Goal: Task Accomplishment & Management: Use online tool/utility

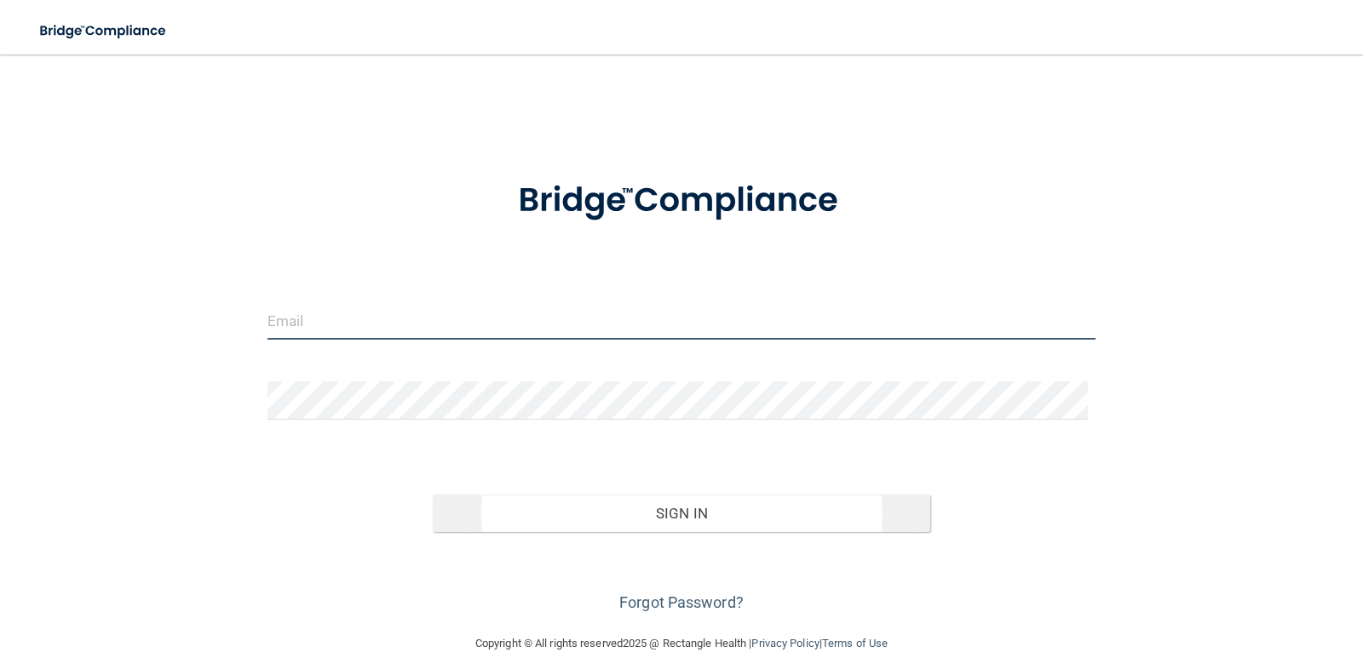
type input "[PERSON_NAME][EMAIL_ADDRESS][PERSON_NAME][DOMAIN_NAME]"
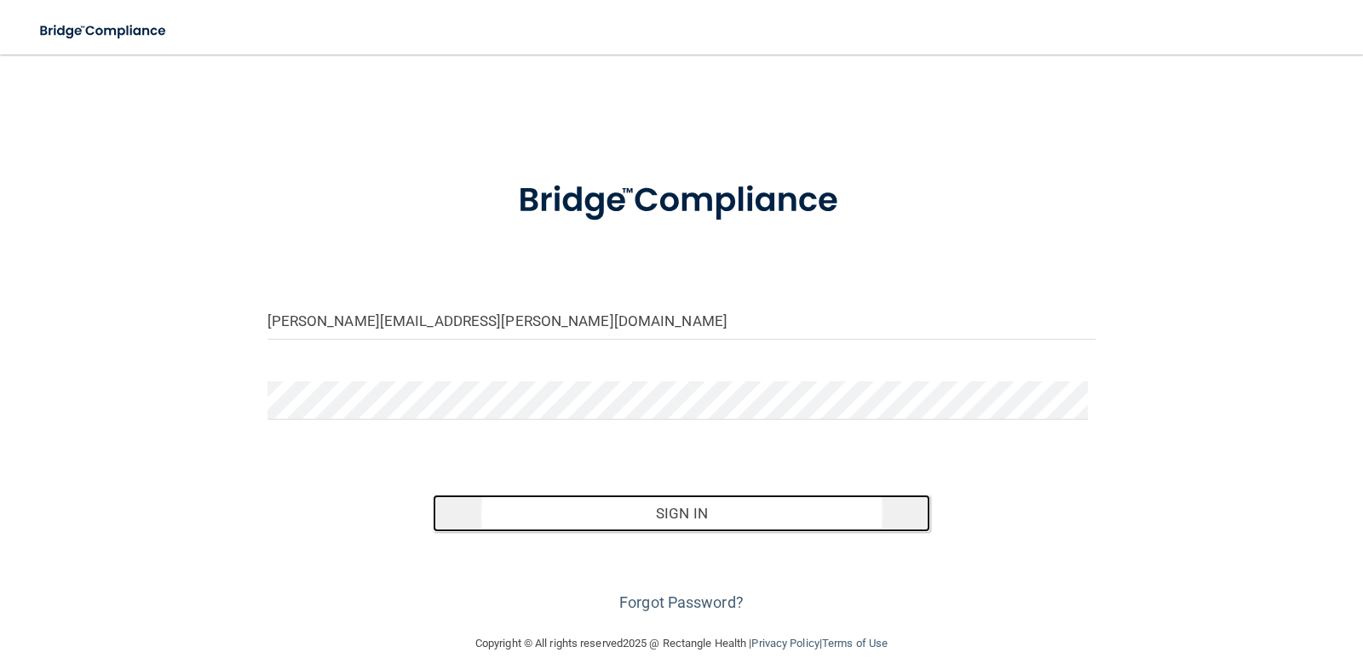
click at [791, 525] on button "Sign In" at bounding box center [681, 513] width 497 height 37
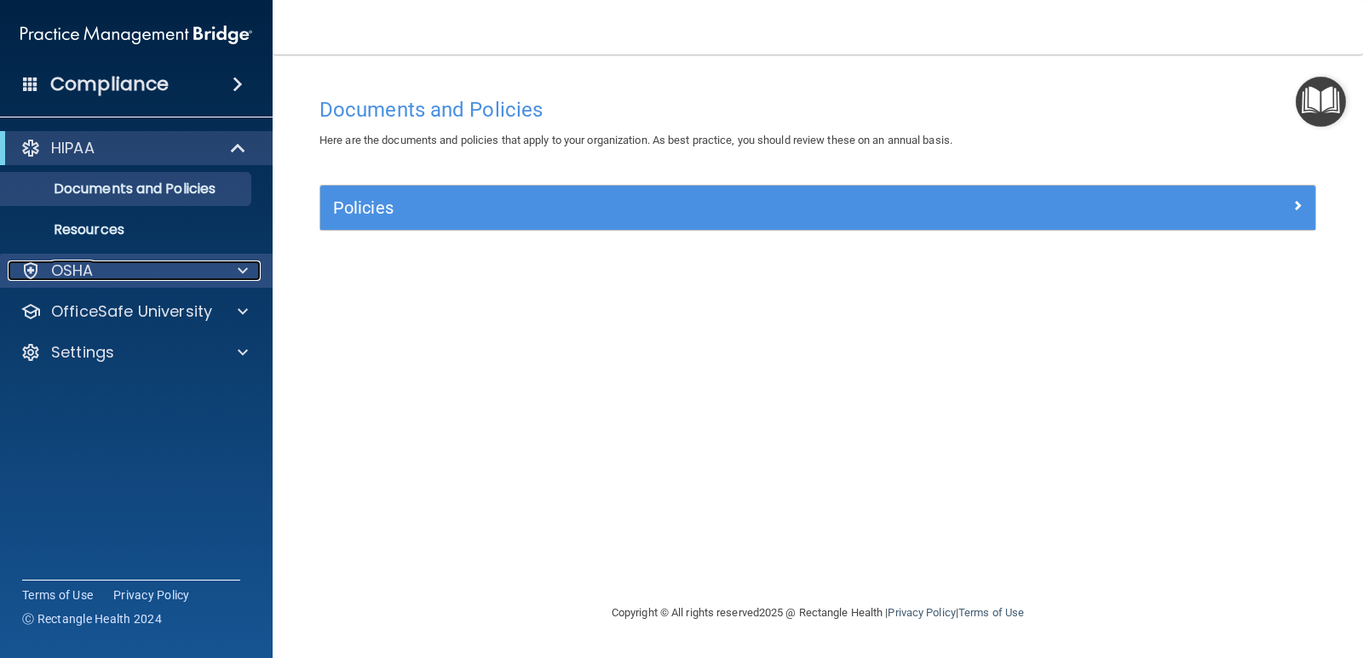
click at [101, 271] on div "OSHA" at bounding box center [113, 271] width 211 height 20
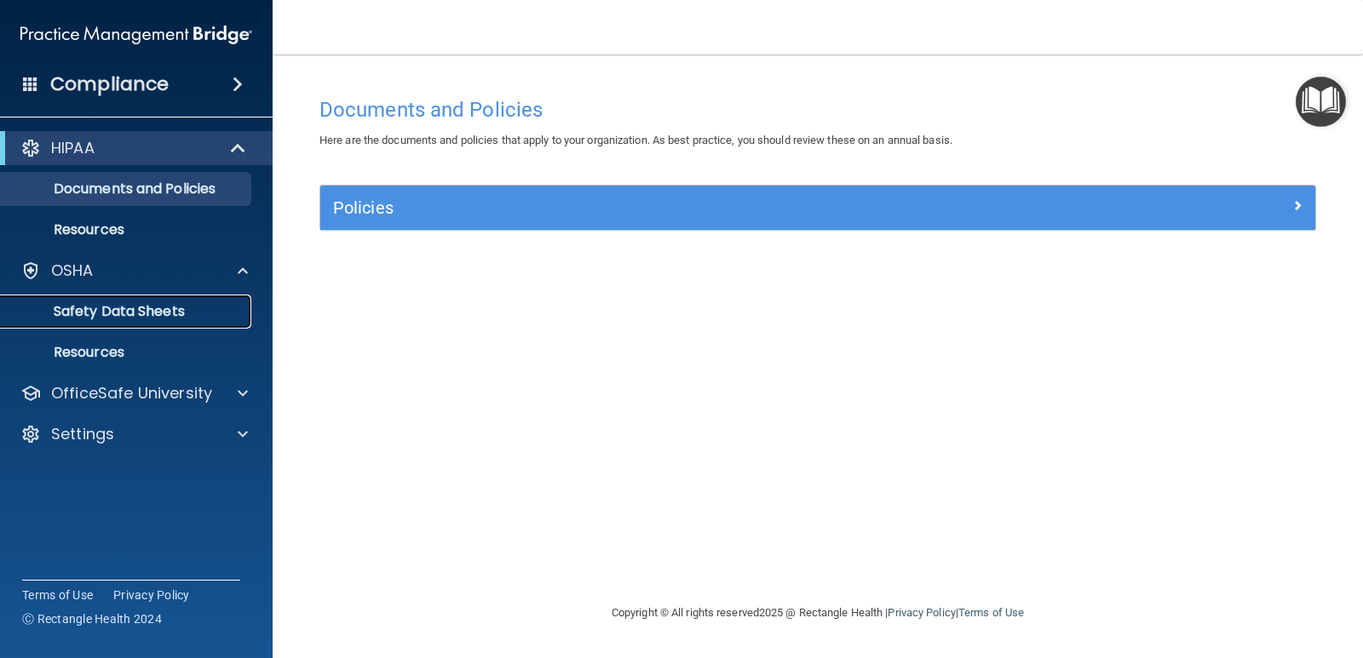
click at [107, 303] on p "Safety Data Sheets" at bounding box center [127, 311] width 233 height 17
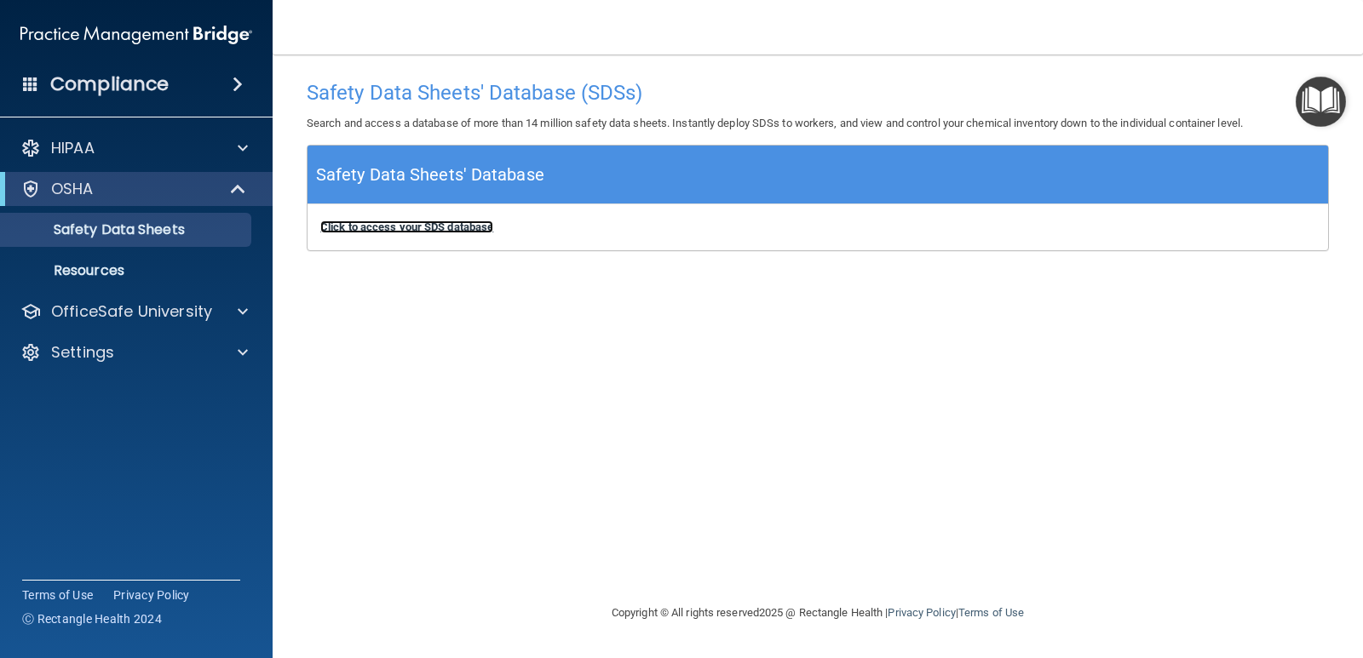
click at [380, 231] on b "Click to access your SDS database" at bounding box center [406, 227] width 173 height 13
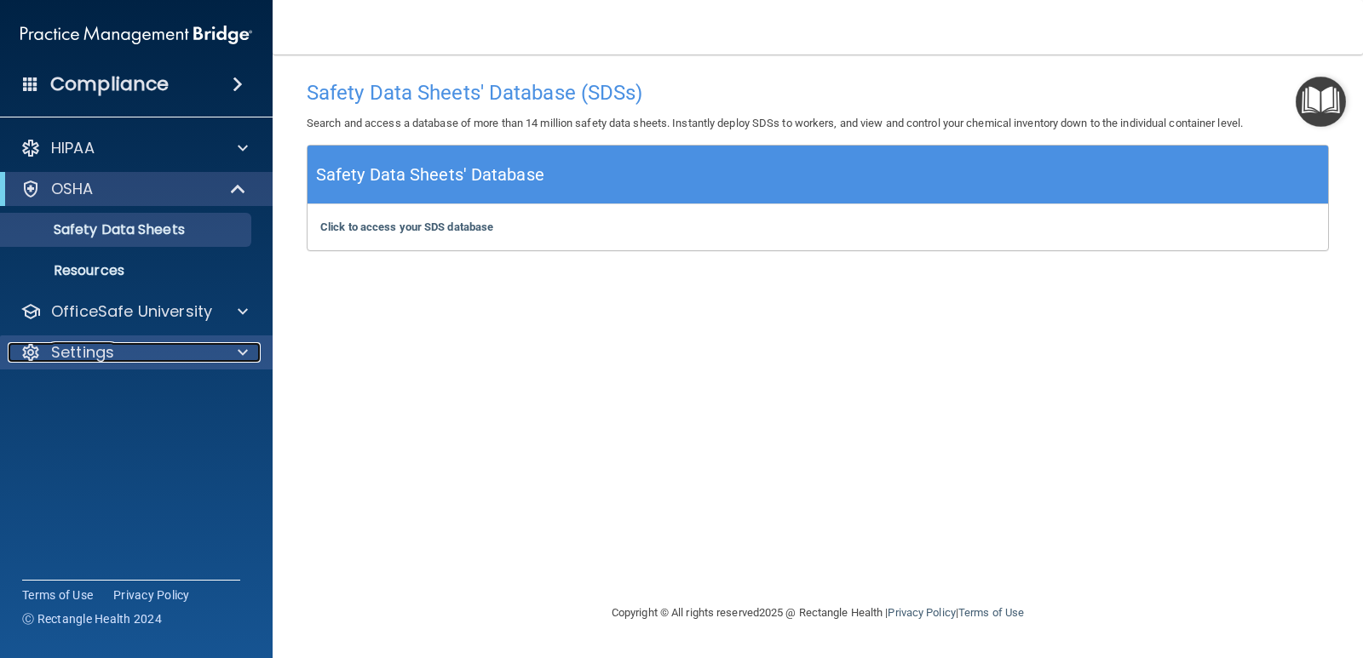
click at [114, 350] on div "Settings" at bounding box center [113, 352] width 211 height 20
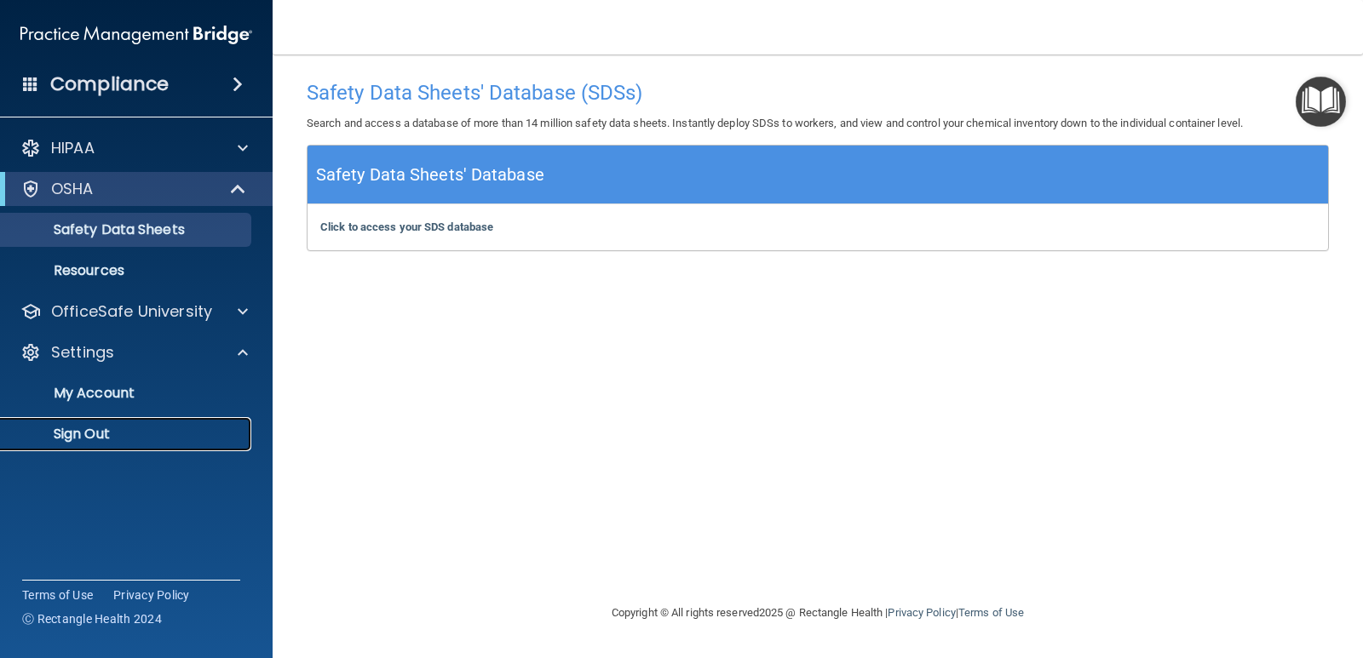
click at [148, 434] on p "Sign Out" at bounding box center [127, 434] width 233 height 17
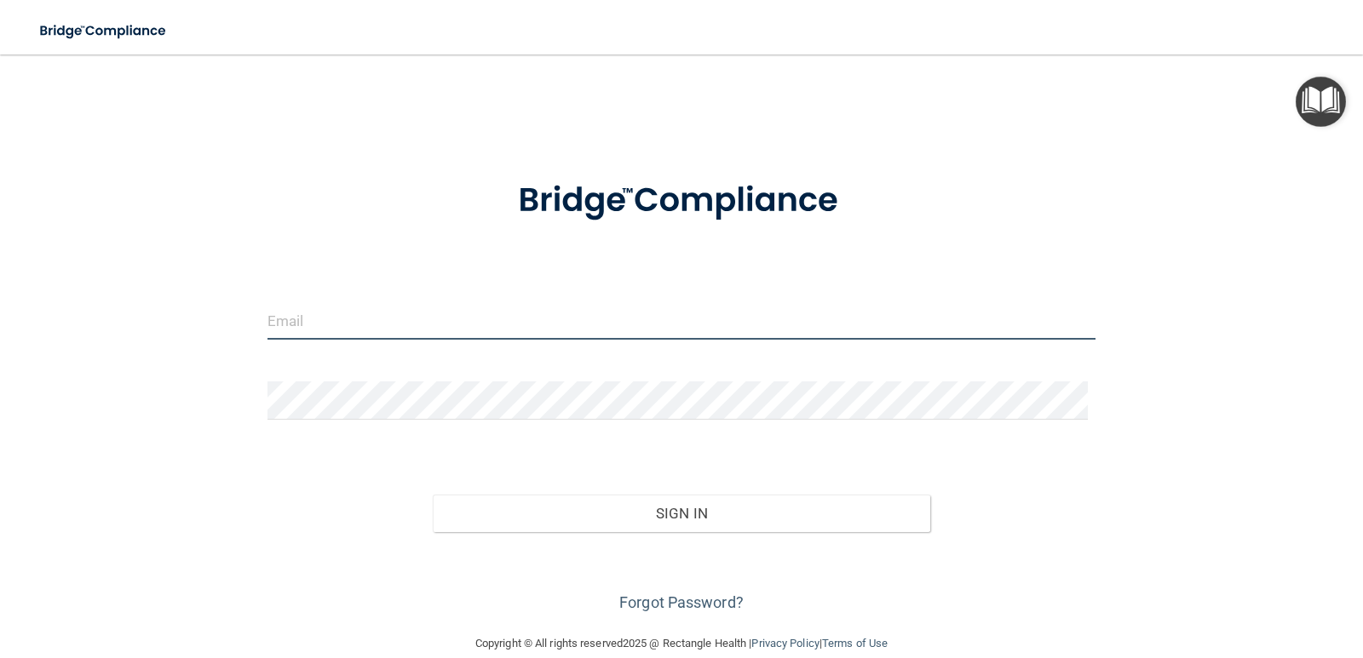
type input "[PERSON_NAME][EMAIL_ADDRESS][PERSON_NAME][DOMAIN_NAME]"
